Goal: Task Accomplishment & Management: Use online tool/utility

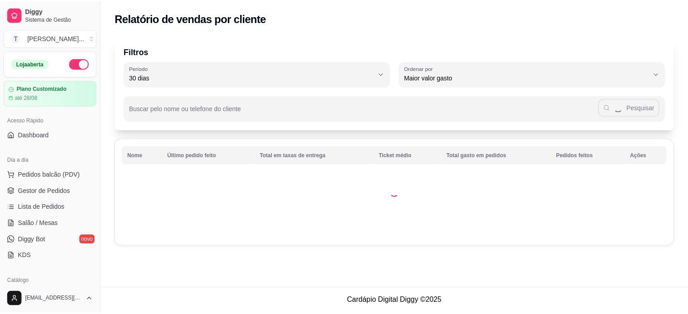
scroll to position [136, 0]
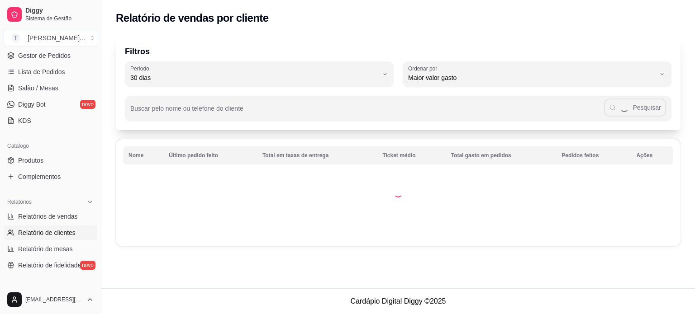
select select "TOTAL_OF_ORDERS"
select select "7"
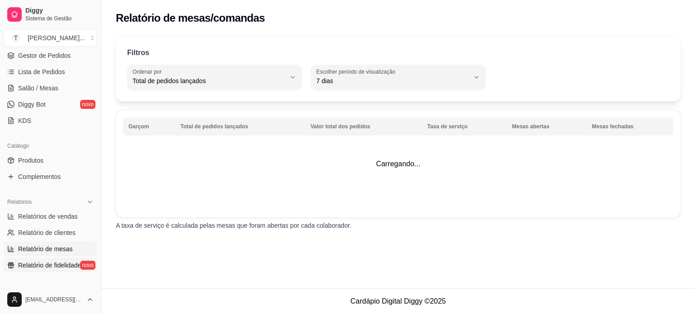
click at [42, 266] on span "Relatório de fidelidade" at bounding box center [49, 265] width 63 height 9
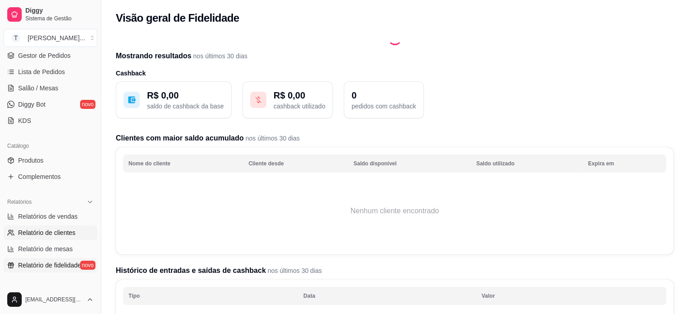
click at [45, 233] on span "Relatório de clientes" at bounding box center [46, 232] width 57 height 9
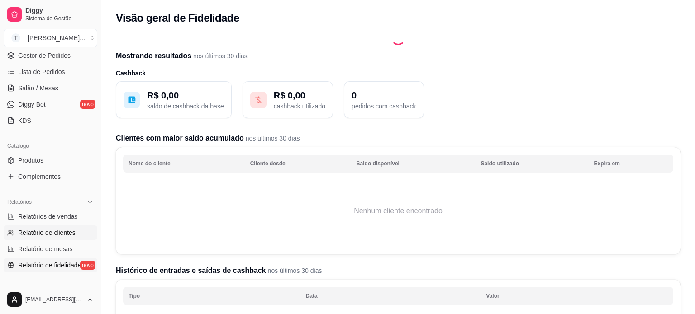
select select "30"
select select "HIGHEST_TOTAL_SPENT_WITH_ORDERS"
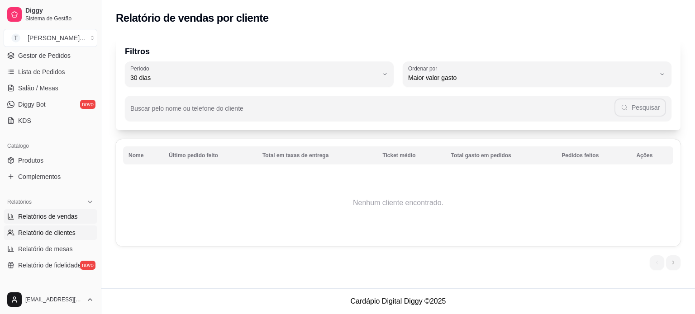
click at [47, 215] on span "Relatórios de vendas" at bounding box center [48, 216] width 60 height 9
select select "ALL"
select select "0"
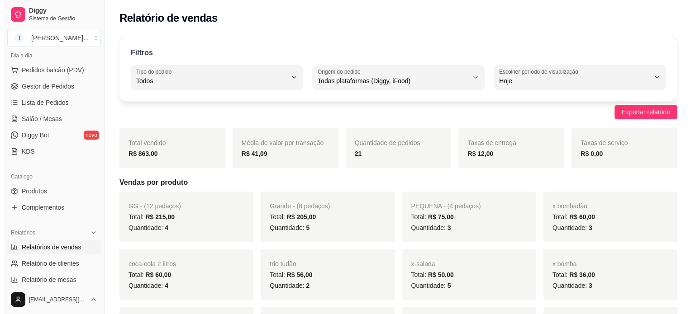
scroll to position [45, 0]
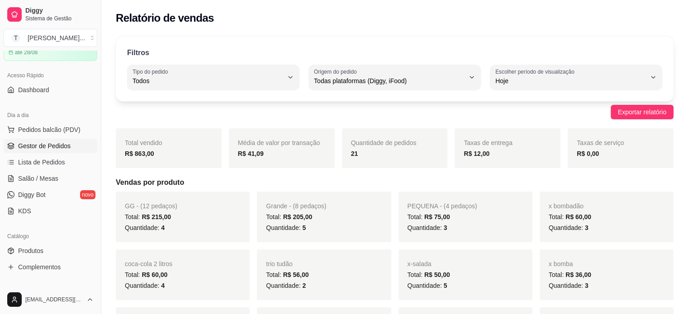
click at [53, 144] on span "Gestor de Pedidos" at bounding box center [44, 146] width 52 height 9
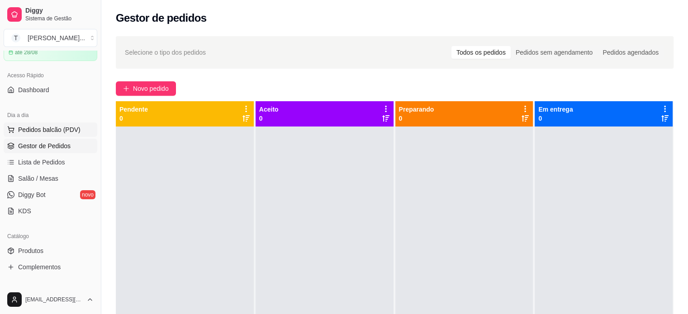
drag, startPoint x: 61, startPoint y: 133, endPoint x: 61, endPoint y: 128, distance: 5.4
click at [61, 133] on span "Pedidos balcão (PDV)" at bounding box center [49, 129] width 62 height 9
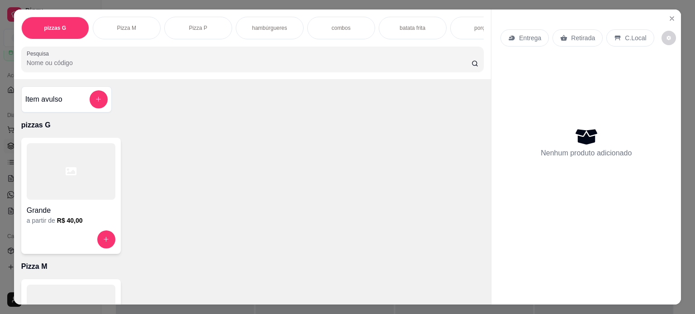
click at [269, 29] on div "hambúrgueres" at bounding box center [270, 28] width 68 height 23
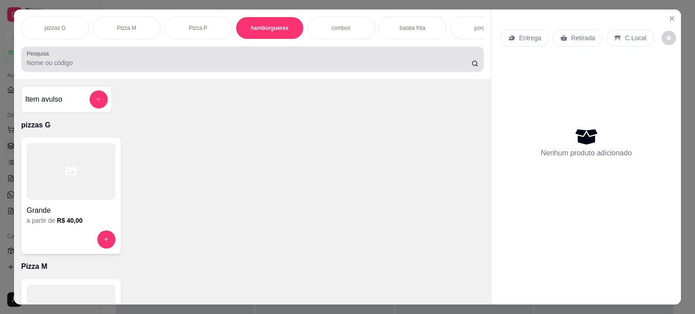
scroll to position [23, 0]
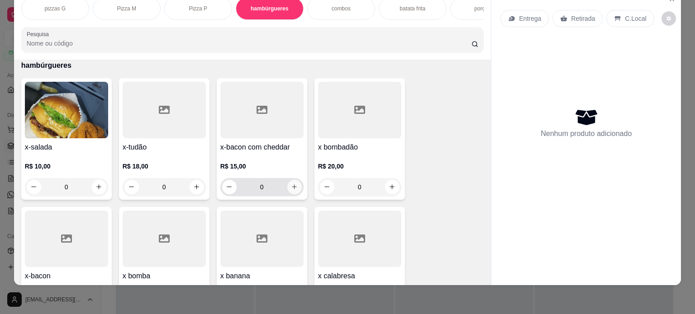
click at [287, 183] on button "increase-product-quantity" at bounding box center [294, 187] width 14 height 14
type input "1"
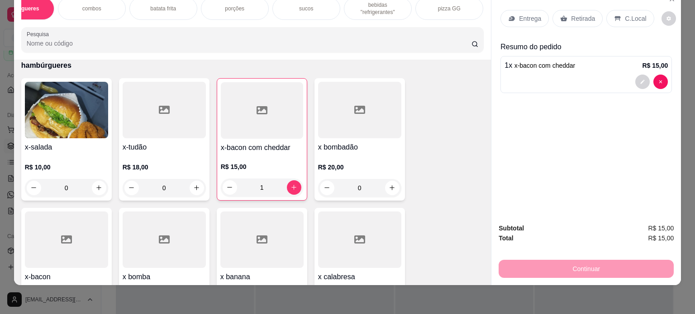
scroll to position [0, 253]
click at [366, 7] on p "bebidas "refrigerantes"" at bounding box center [373, 8] width 52 height 14
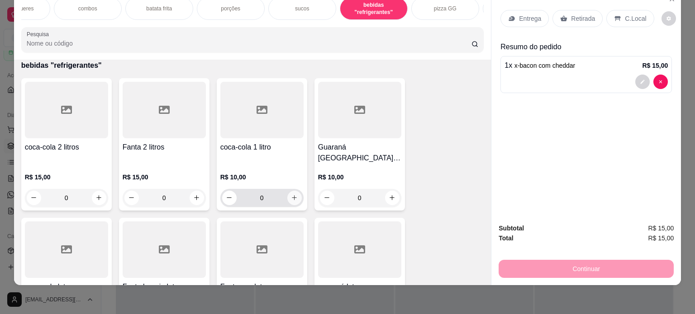
scroll to position [1560, 0]
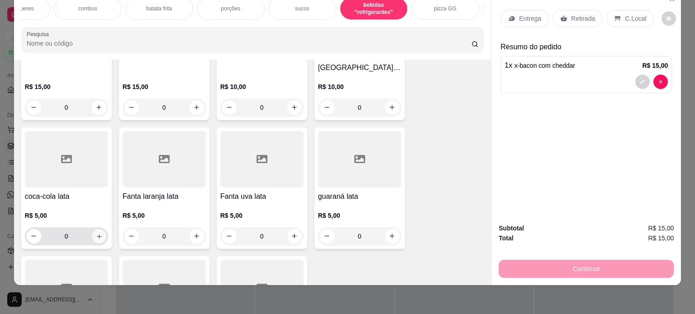
click at [100, 229] on button "increase-product-quantity" at bounding box center [99, 236] width 14 height 14
type input "1"
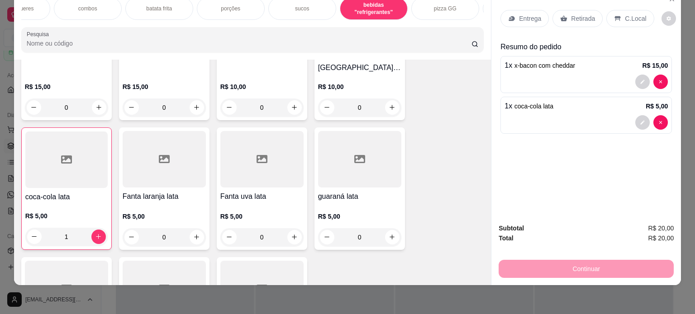
click at [577, 15] on p "Retirada" at bounding box center [583, 18] width 24 height 9
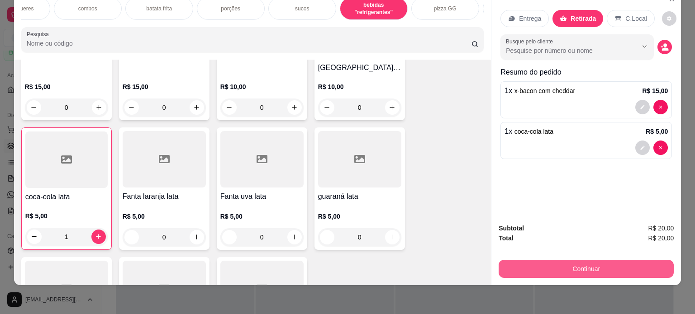
click at [558, 267] on button "Continuar" at bounding box center [586, 269] width 175 height 18
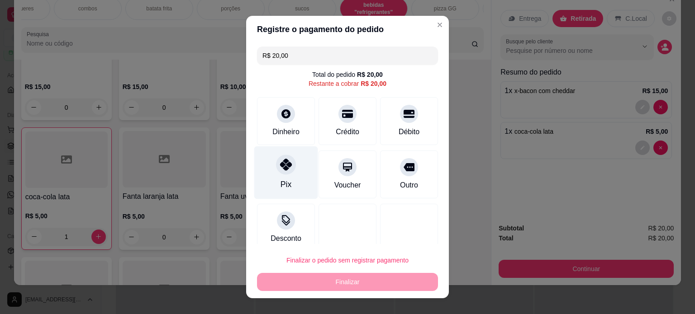
click at [280, 181] on div "Pix" at bounding box center [285, 185] width 11 height 12
type input "R$ 0,00"
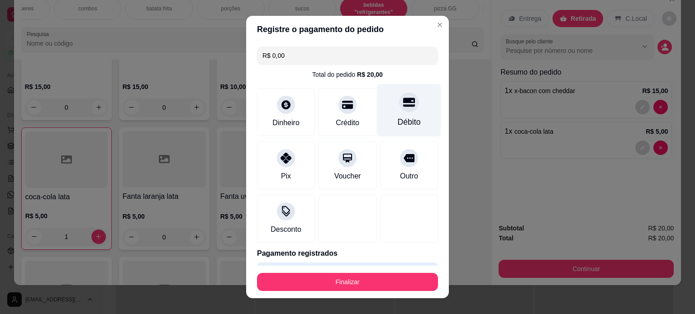
click at [398, 123] on div "Débito" at bounding box center [409, 122] width 23 height 12
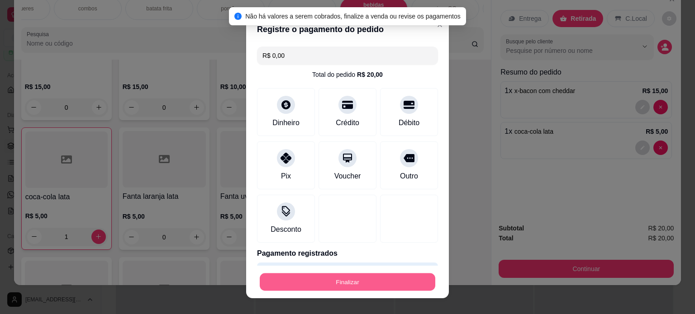
click at [375, 285] on button "Finalizar" at bounding box center [348, 283] width 176 height 18
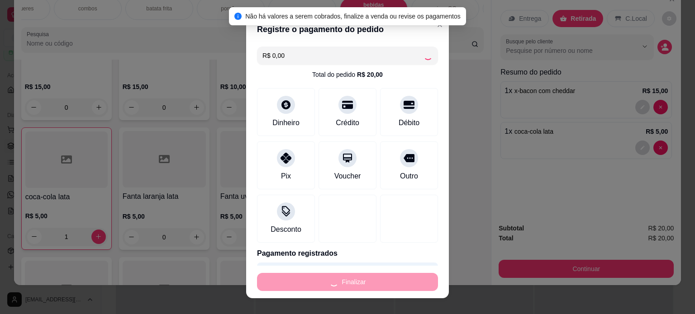
type input "0"
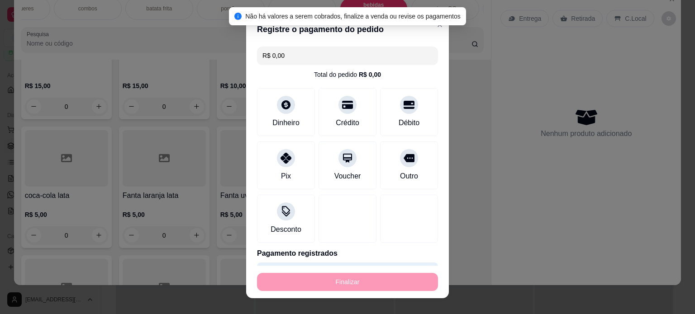
type input "-R$ 20,00"
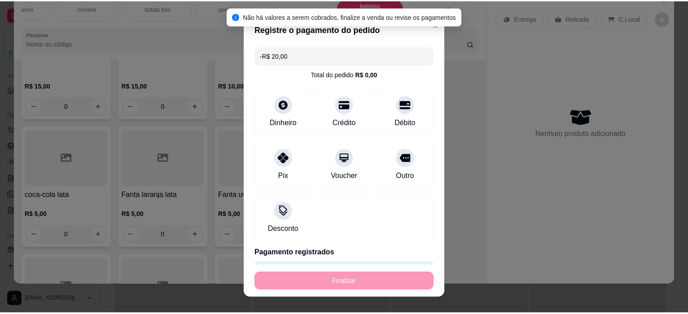
scroll to position [1560, 0]
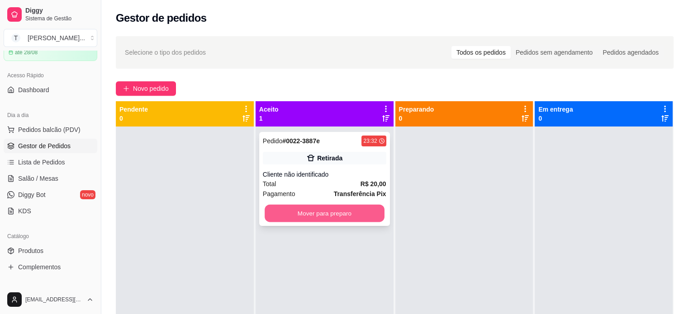
click at [314, 217] on button "Mover para preparo" at bounding box center [325, 214] width 120 height 18
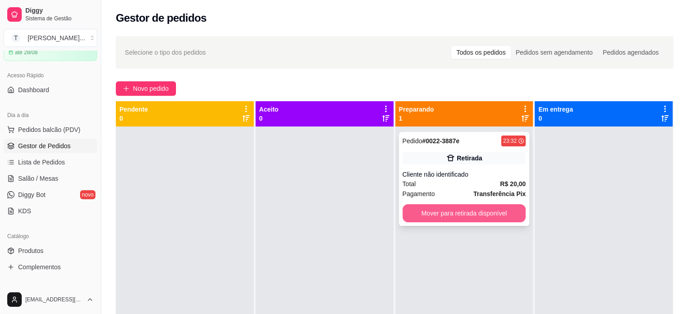
click at [429, 218] on button "Mover para retirada disponível" at bounding box center [465, 213] width 124 height 18
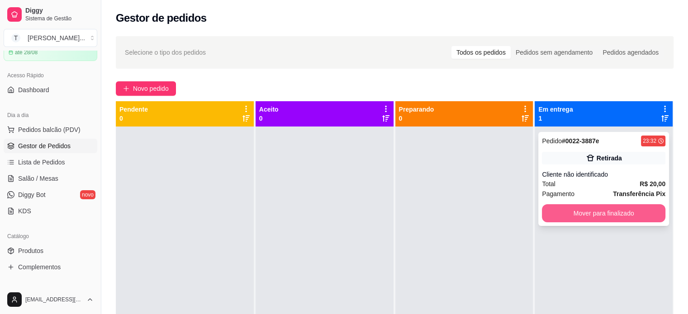
click at [562, 218] on button "Mover para finalizado" at bounding box center [604, 213] width 124 height 18
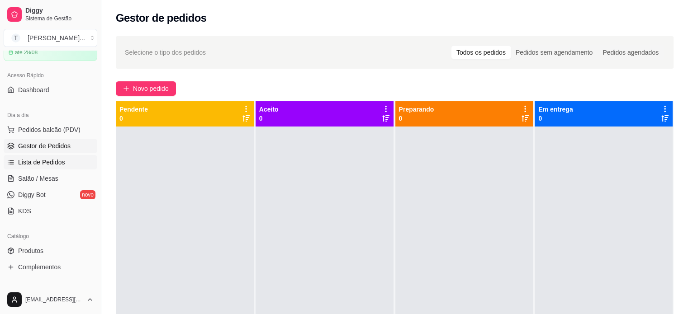
click at [55, 160] on span "Lista de Pedidos" at bounding box center [41, 162] width 47 height 9
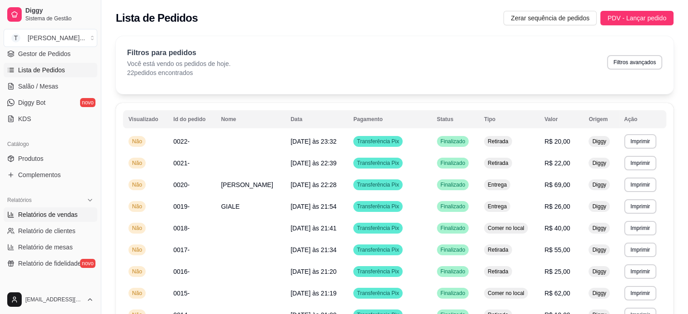
scroll to position [181, 0]
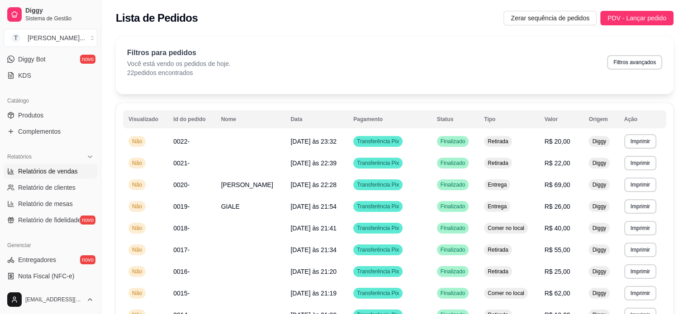
click at [51, 170] on span "Relatórios de vendas" at bounding box center [48, 171] width 60 height 9
select select "ALL"
select select "0"
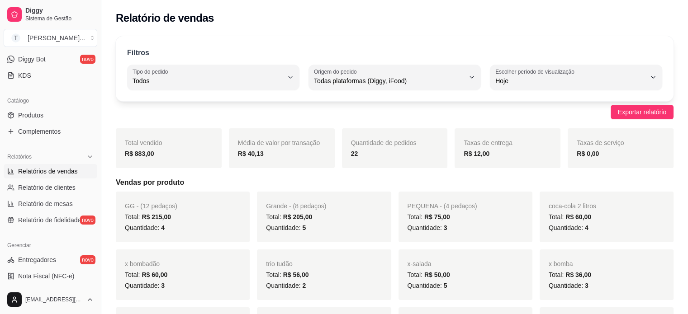
click at [161, 157] on div "R$ 883,00" at bounding box center [169, 153] width 88 height 11
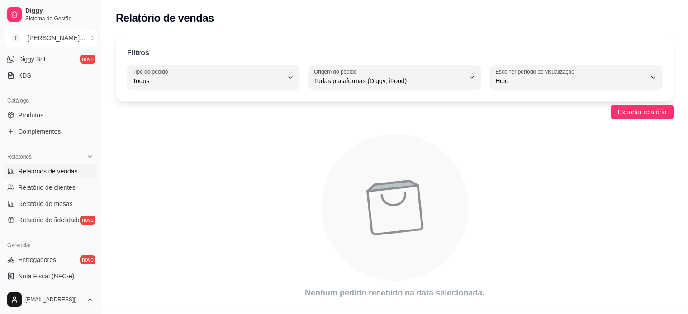
click at [59, 174] on span "Relatórios de vendas" at bounding box center [48, 171] width 60 height 9
click at [60, 189] on span "Relatório de clientes" at bounding box center [46, 187] width 57 height 9
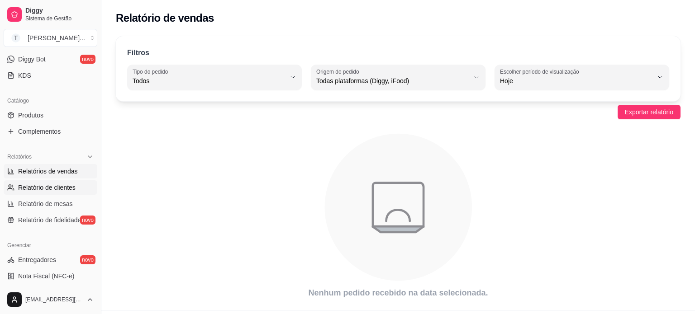
select select "30"
select select "HIGHEST_TOTAL_SPENT_WITH_ORDERS"
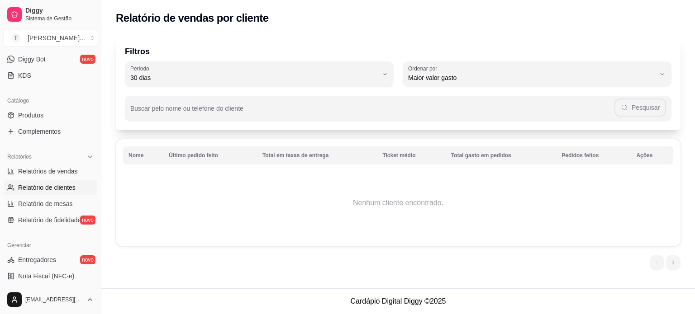
click at [59, 179] on ul "Relatórios de vendas Relatório de clientes Relatório de mesas Relatório de fide…" at bounding box center [51, 195] width 94 height 63
click at [63, 171] on span "Relatórios de vendas" at bounding box center [48, 171] width 60 height 9
select select "ALL"
select select "0"
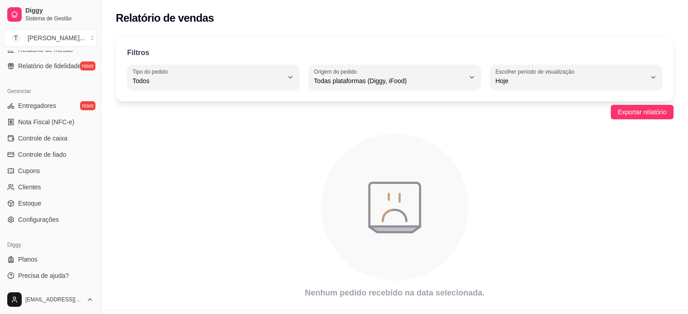
scroll to position [336, 0]
click at [57, 138] on span "Controle de caixa" at bounding box center [42, 137] width 49 height 9
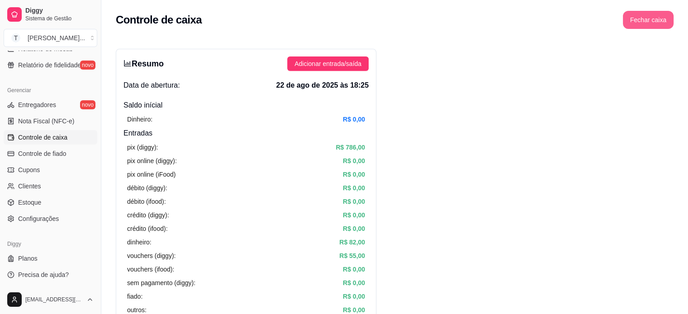
click at [660, 21] on button "Fechar caixa" at bounding box center [648, 20] width 51 height 18
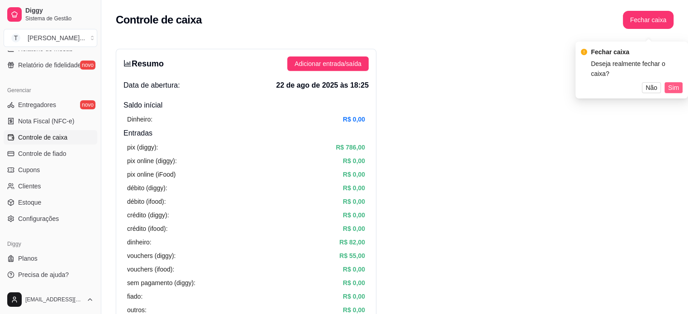
click at [675, 83] on span "Sim" at bounding box center [673, 88] width 11 height 10
